Goal: Information Seeking & Learning: Learn about a topic

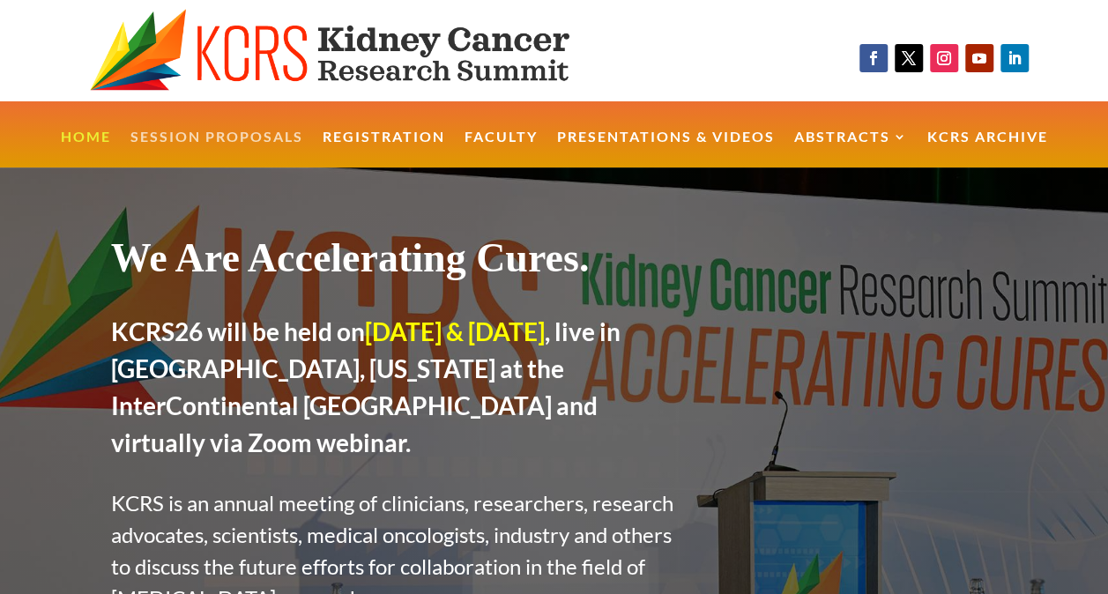
click at [256, 134] on link "Session Proposals" at bounding box center [216, 149] width 173 height 38
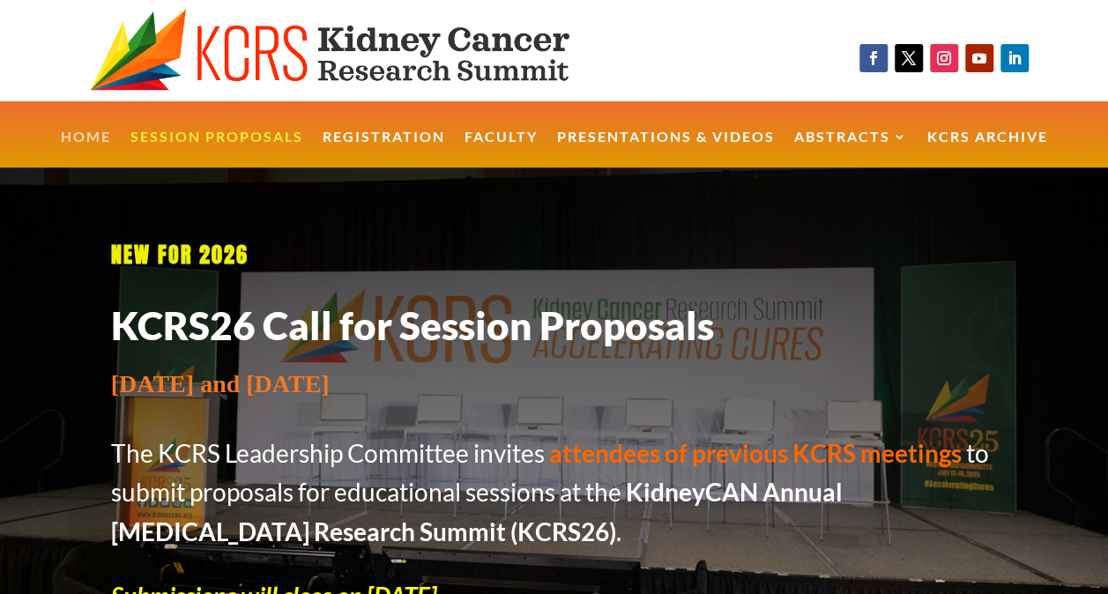
click at [107, 131] on link "Home" at bounding box center [86, 149] width 50 height 38
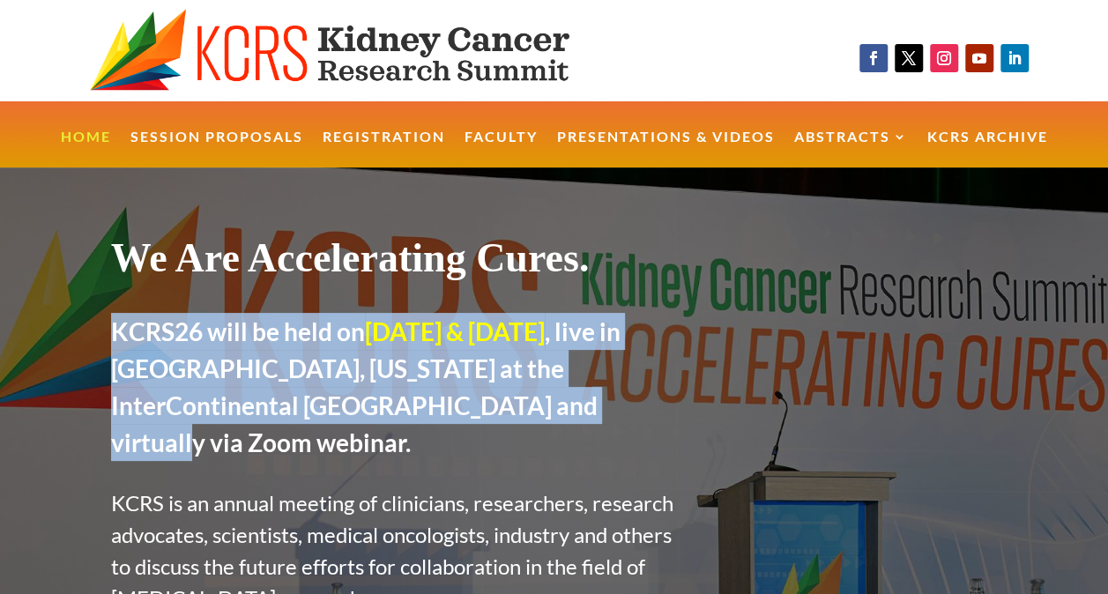
drag, startPoint x: 571, startPoint y: 396, endPoint x: 116, endPoint y: 335, distance: 458.7
click at [116, 335] on h2 "KCRS26 will be held on [DATE] & [DATE] , live in [GEOGRAPHIC_DATA], [US_STATE] …" at bounding box center [398, 391] width 575 height 157
copy h2 "KCRS26 will be held on [DATE] & [DATE] , live in [GEOGRAPHIC_DATA], [US_STATE] …"
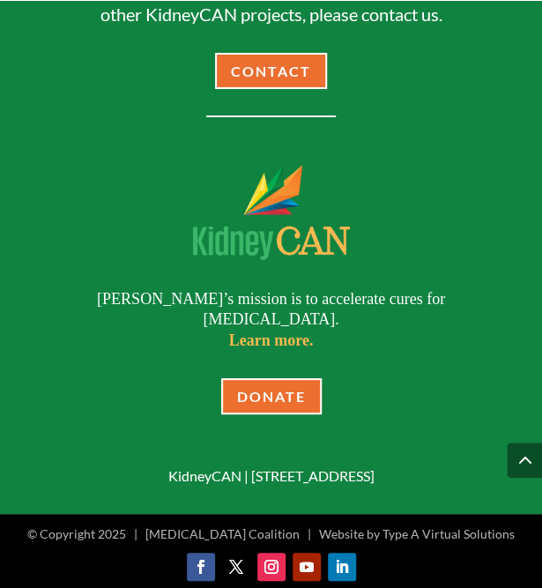
scroll to position [4817, 0]
